Goal: Transaction & Acquisition: Purchase product/service

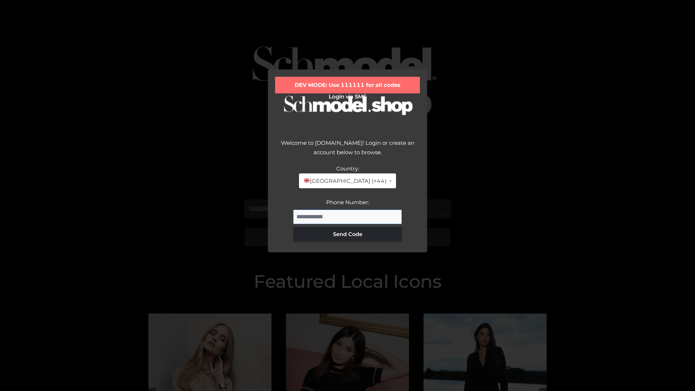
click at [348, 217] on input "Phone Number:" at bounding box center [347, 217] width 109 height 14
type input "**********"
click at [348, 234] on button "Send Code" at bounding box center [347, 234] width 109 height 14
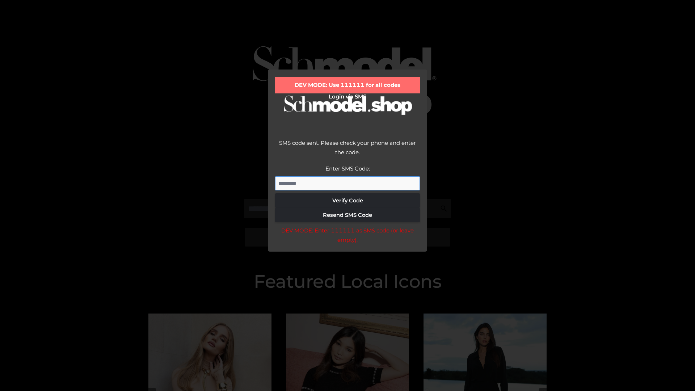
click at [348, 183] on input "Enter SMS Code:" at bounding box center [347, 183] width 145 height 14
type input "******"
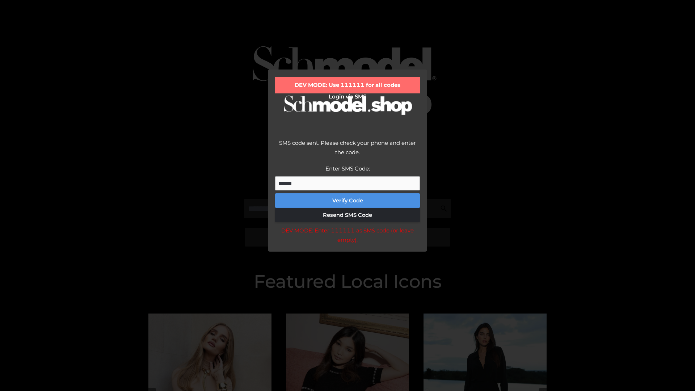
click at [348, 201] on button "Verify Code" at bounding box center [347, 200] width 145 height 14
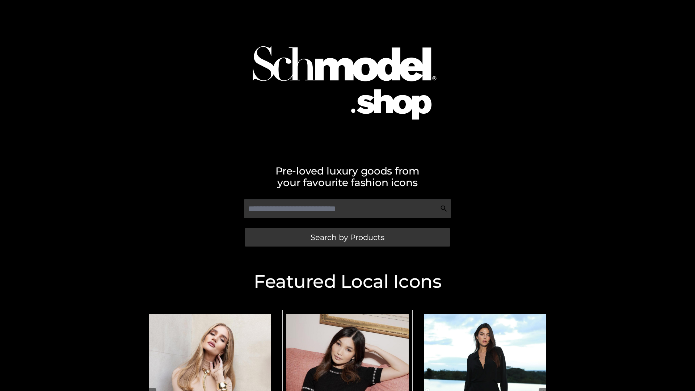
click at [347, 237] on span "Search by Products" at bounding box center [348, 238] width 74 height 8
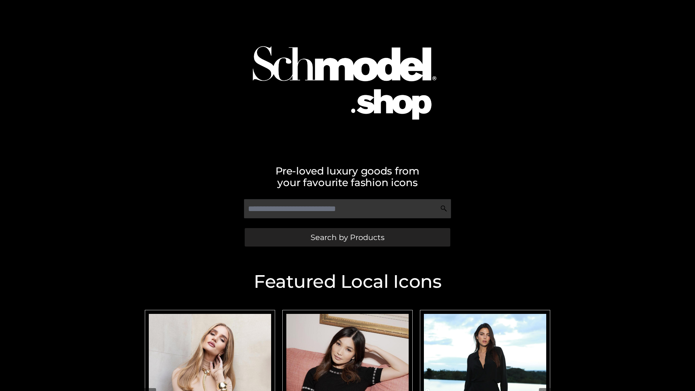
click at [347, 237] on span "Search by Products" at bounding box center [348, 238] width 74 height 8
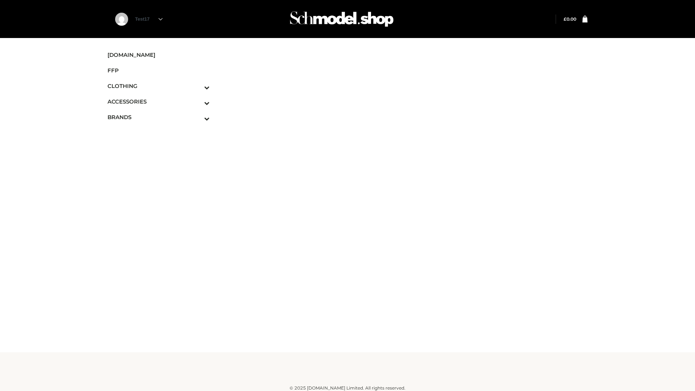
scroll to position [4, 0]
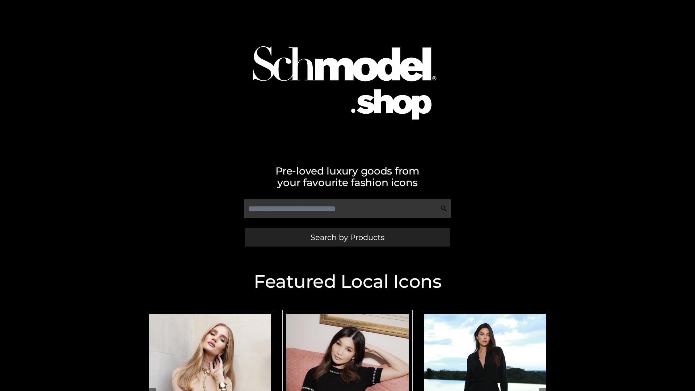
click at [347, 237] on span "Search by Products" at bounding box center [348, 238] width 74 height 8
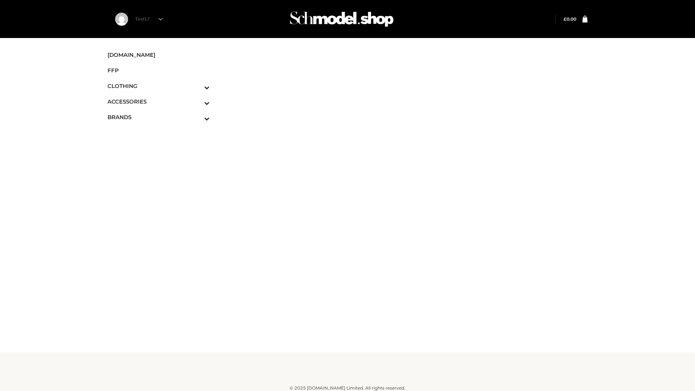
scroll to position [4, 0]
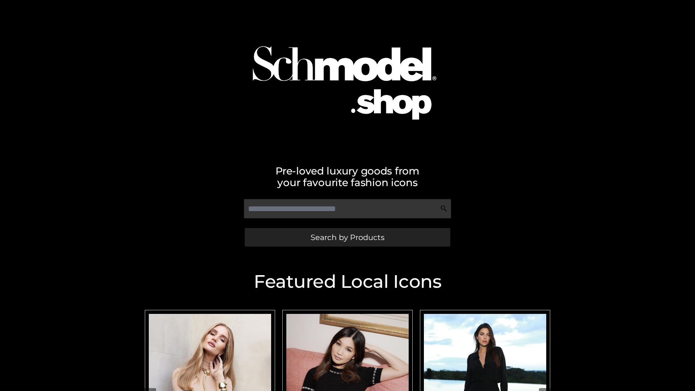
click at [347, 237] on span "Search by Products" at bounding box center [348, 238] width 74 height 8
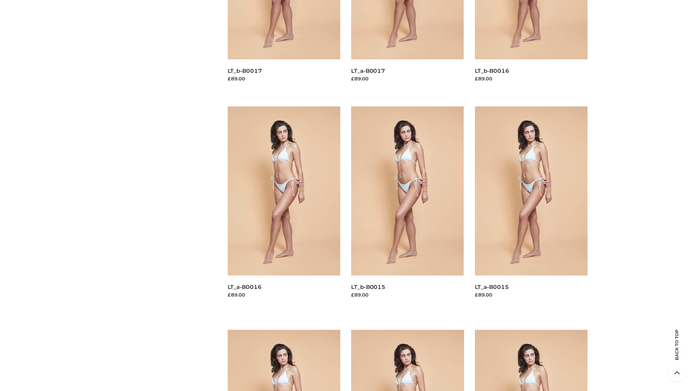
scroll to position [1030, 0]
